Goal: Task Accomplishment & Management: Use online tool/utility

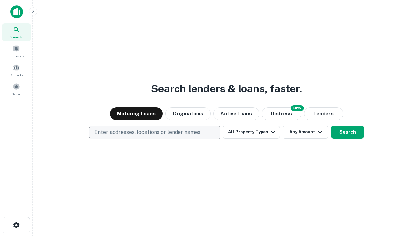
click at [154, 132] on p "Enter addresses, locations or lender names" at bounding box center [147, 132] width 106 height 8
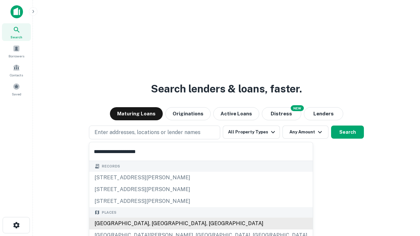
click at [157, 224] on div "[GEOGRAPHIC_DATA], [GEOGRAPHIC_DATA], [GEOGRAPHIC_DATA]" at bounding box center [200, 224] width 223 height 12
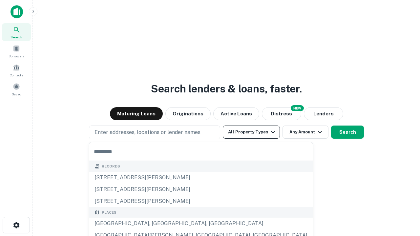
click at [251, 132] on button "All Property Types" at bounding box center [251, 132] width 57 height 13
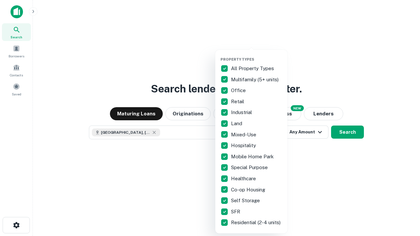
click at [256, 55] on button "button" at bounding box center [256, 55] width 72 height 0
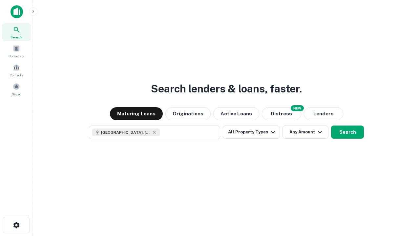
scroll to position [10, 0]
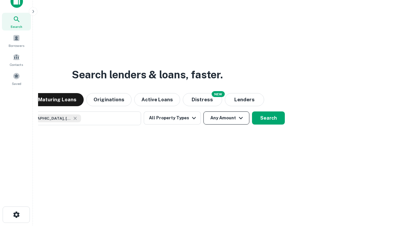
click at [203, 111] on button "Any Amount" at bounding box center [226, 117] width 46 height 13
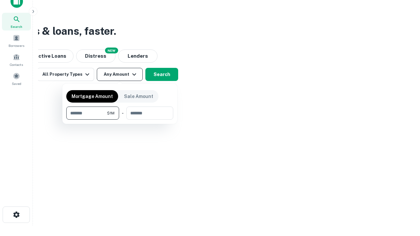
type input "*******"
click at [120, 120] on button "button" at bounding box center [119, 120] width 107 height 0
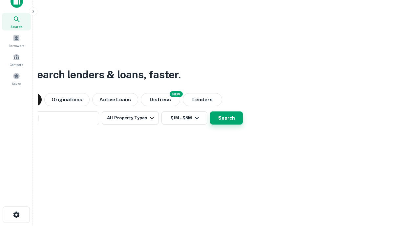
click at [210, 111] on button "Search" at bounding box center [226, 117] width 33 height 13
